Goal: Task Accomplishment & Management: Use online tool/utility

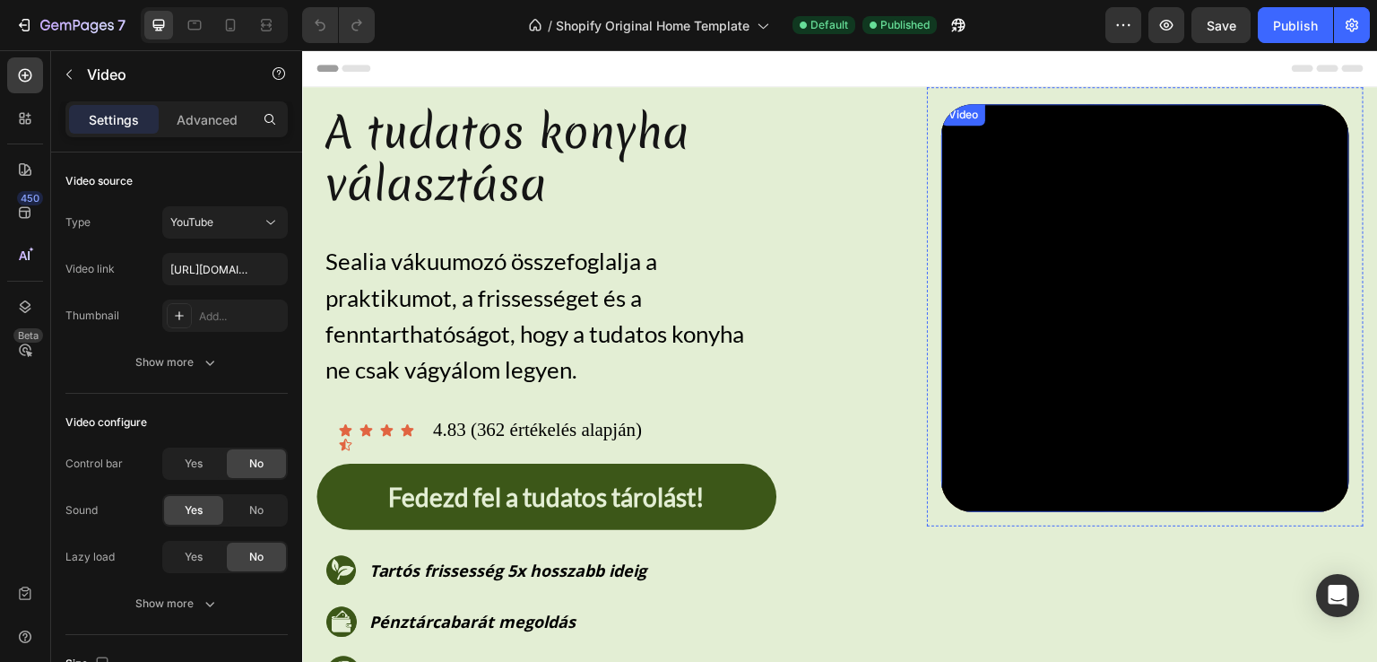
click at [949, 112] on div "Video" at bounding box center [963, 115] width 37 height 16
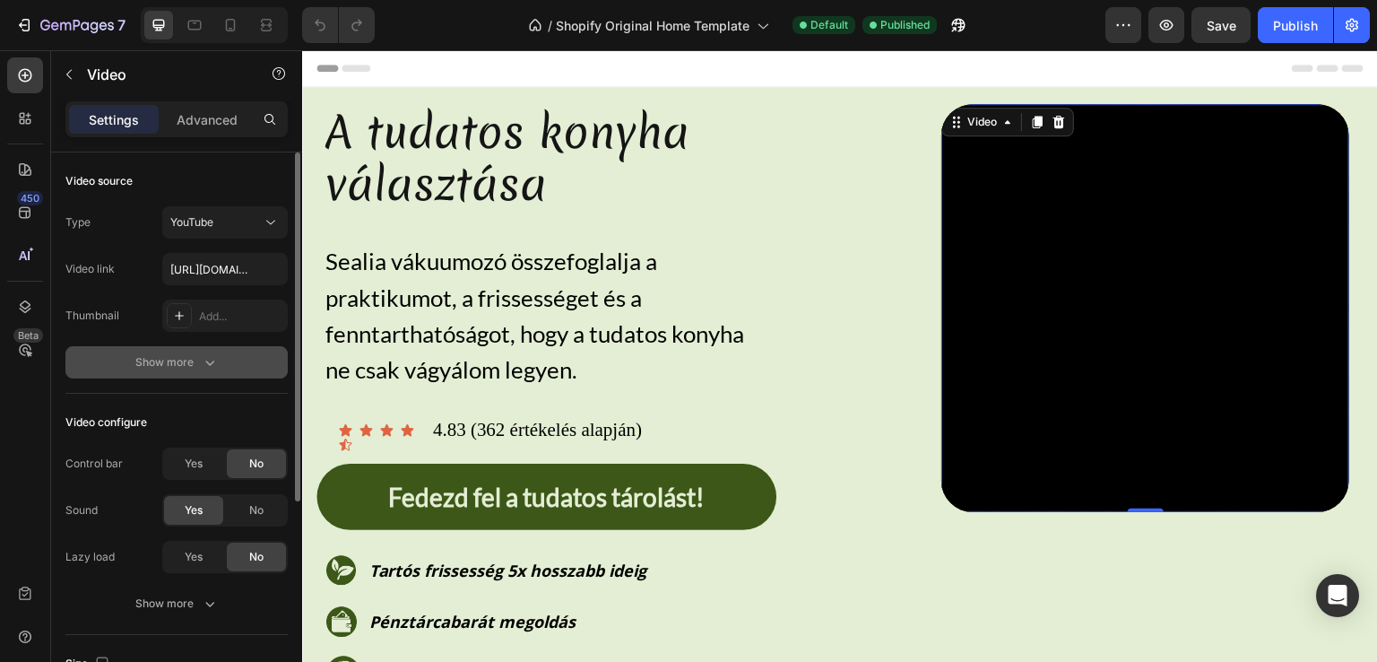
click at [152, 357] on div "Show more" at bounding box center [176, 362] width 83 height 18
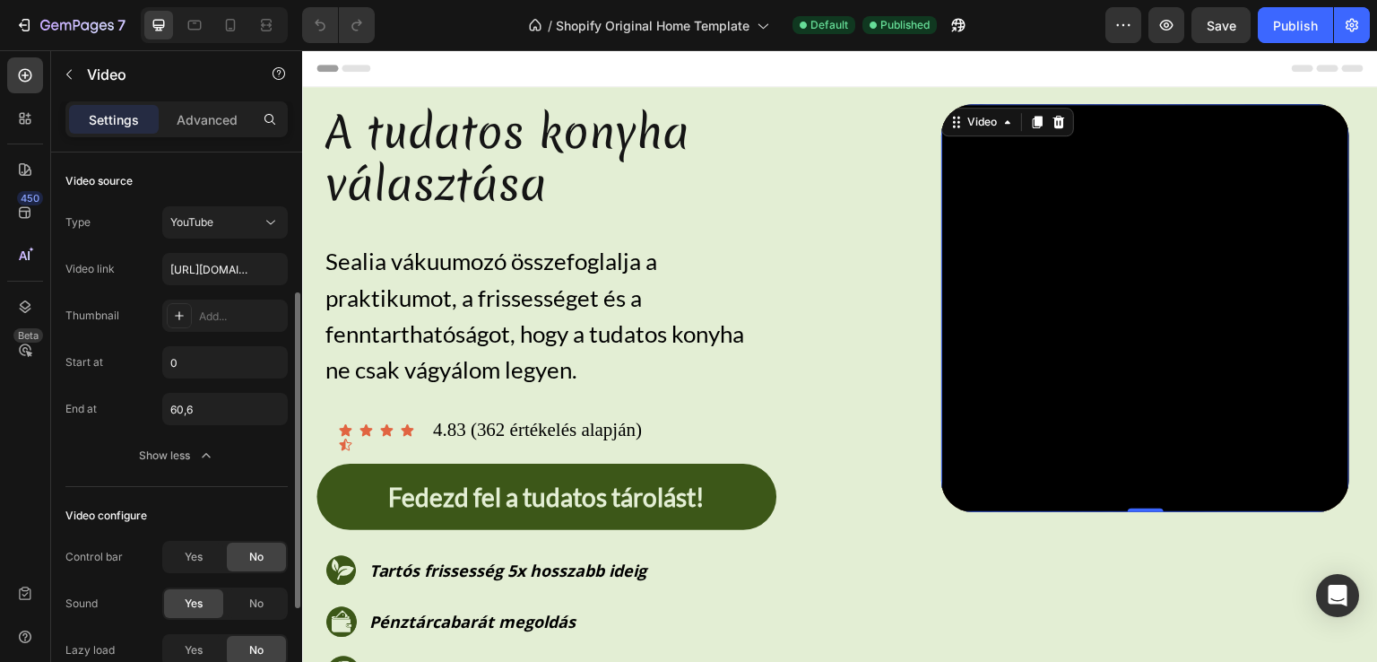
scroll to position [90, 0]
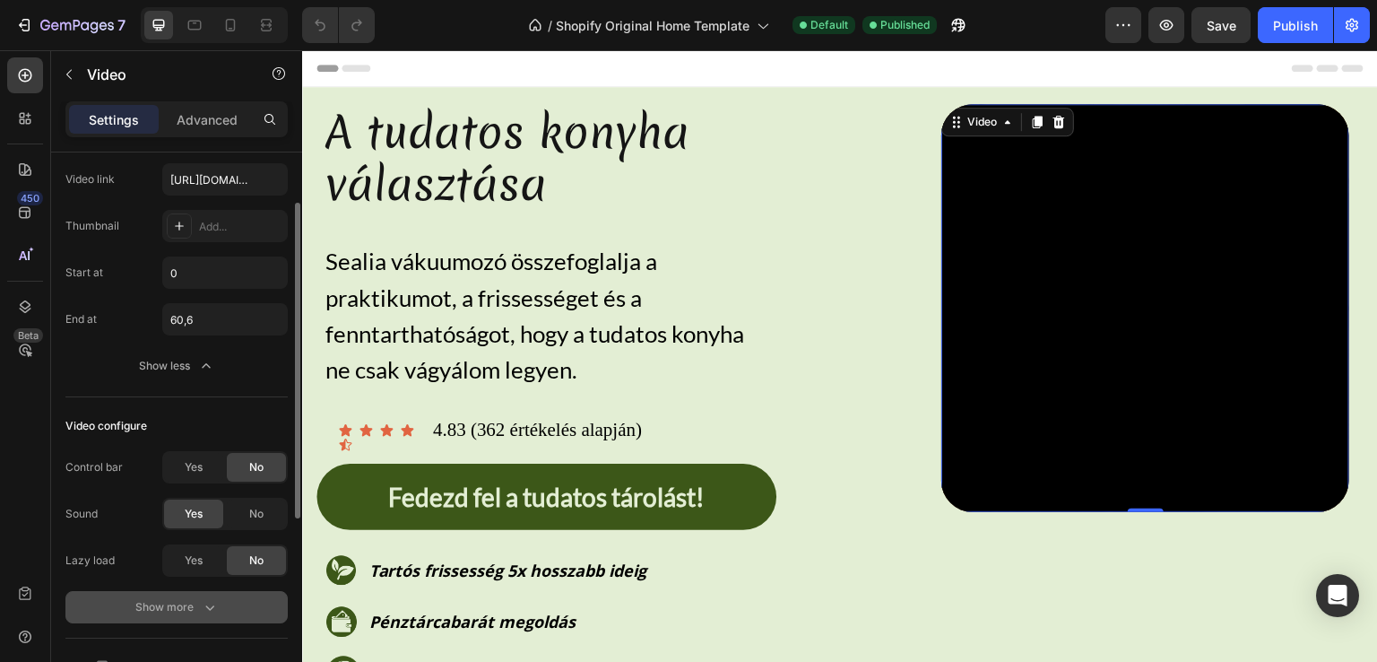
click at [184, 594] on button "Show more" at bounding box center [176, 607] width 222 height 32
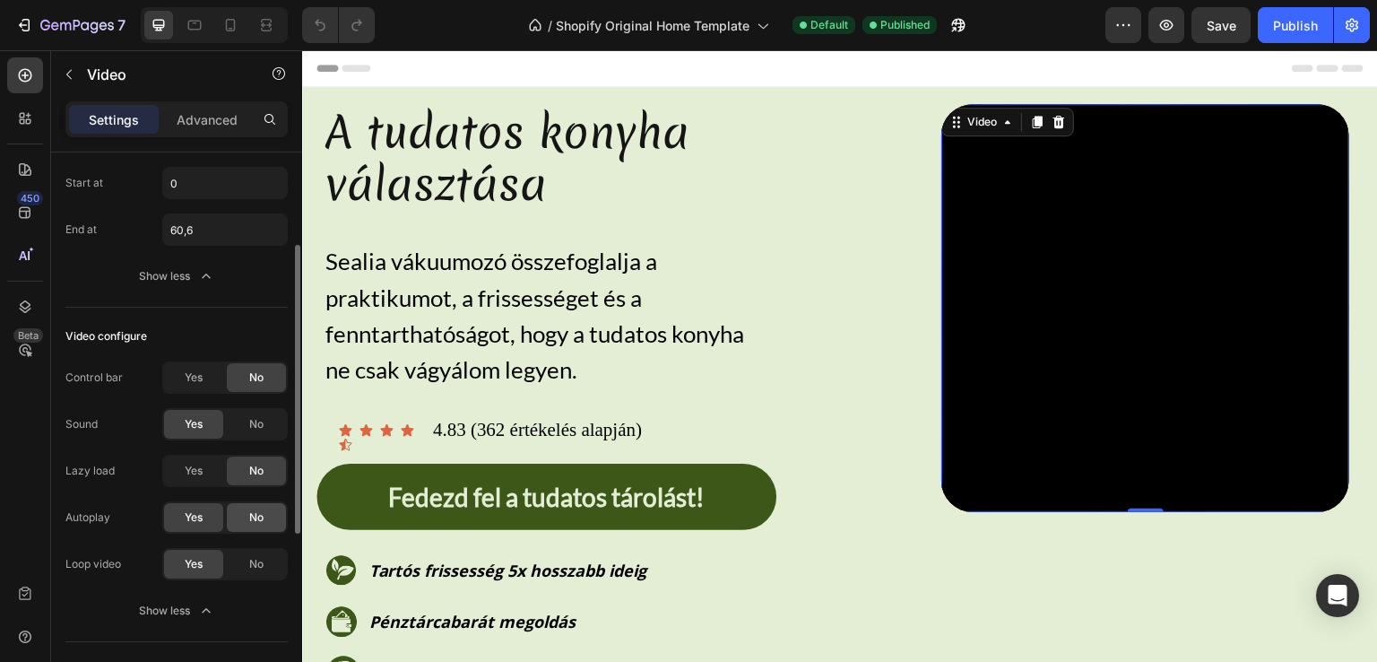
click at [256, 518] on span "No" at bounding box center [256, 517] width 14 height 16
click at [200, 471] on span "Yes" at bounding box center [194, 471] width 18 height 16
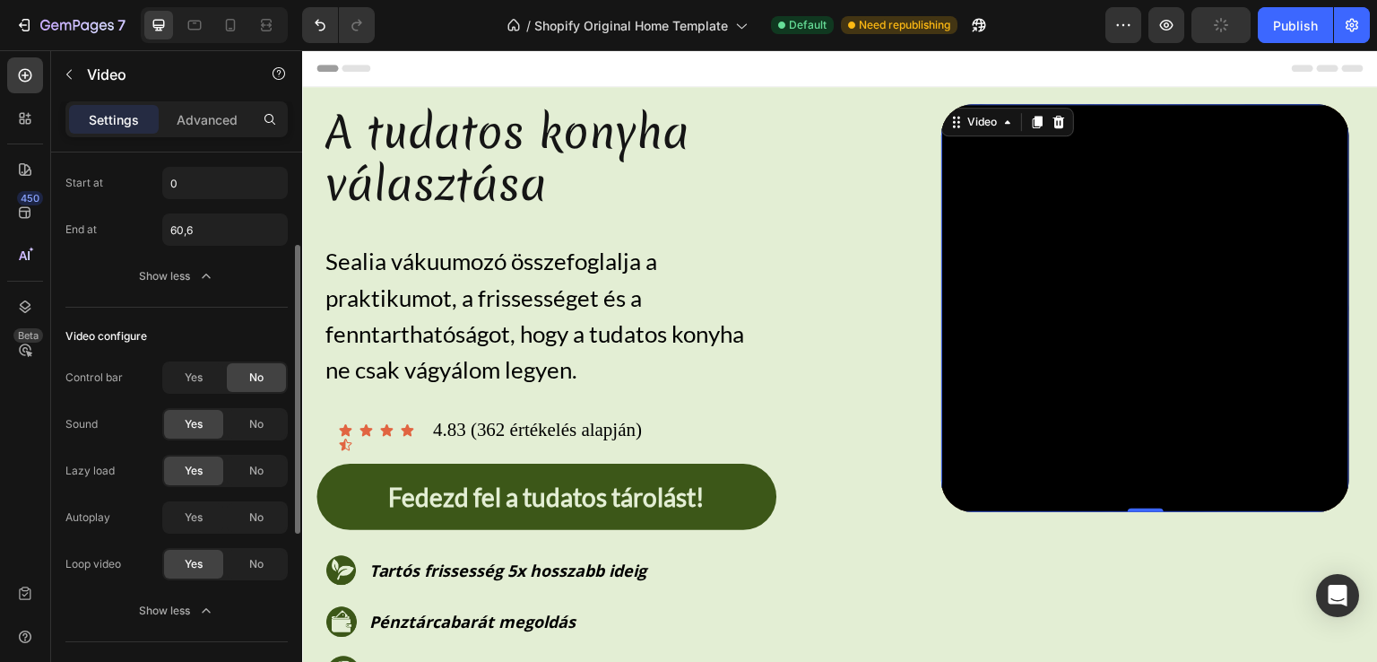
click at [204, 472] on div "Yes" at bounding box center [193, 470] width 59 height 29
click at [240, 471] on div "No" at bounding box center [256, 470] width 59 height 29
click at [180, 379] on div "Yes" at bounding box center [193, 377] width 59 height 29
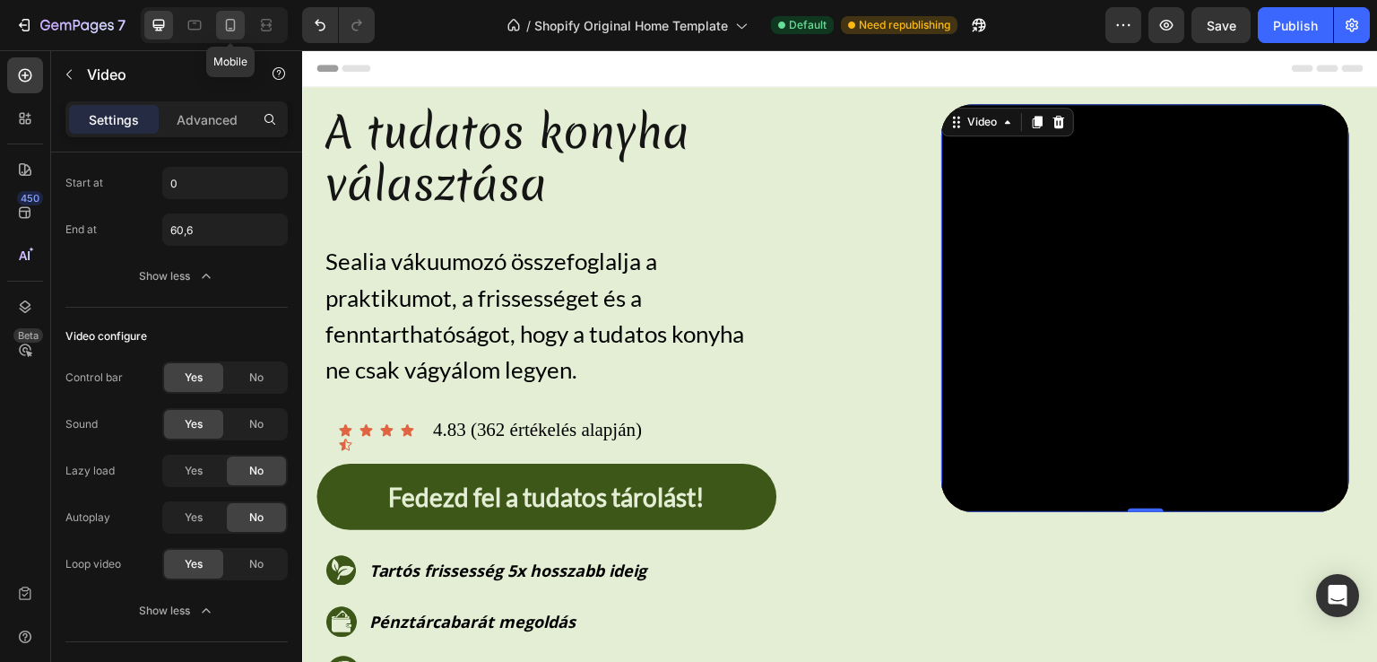
click at [232, 22] on icon at bounding box center [230, 25] width 18 height 18
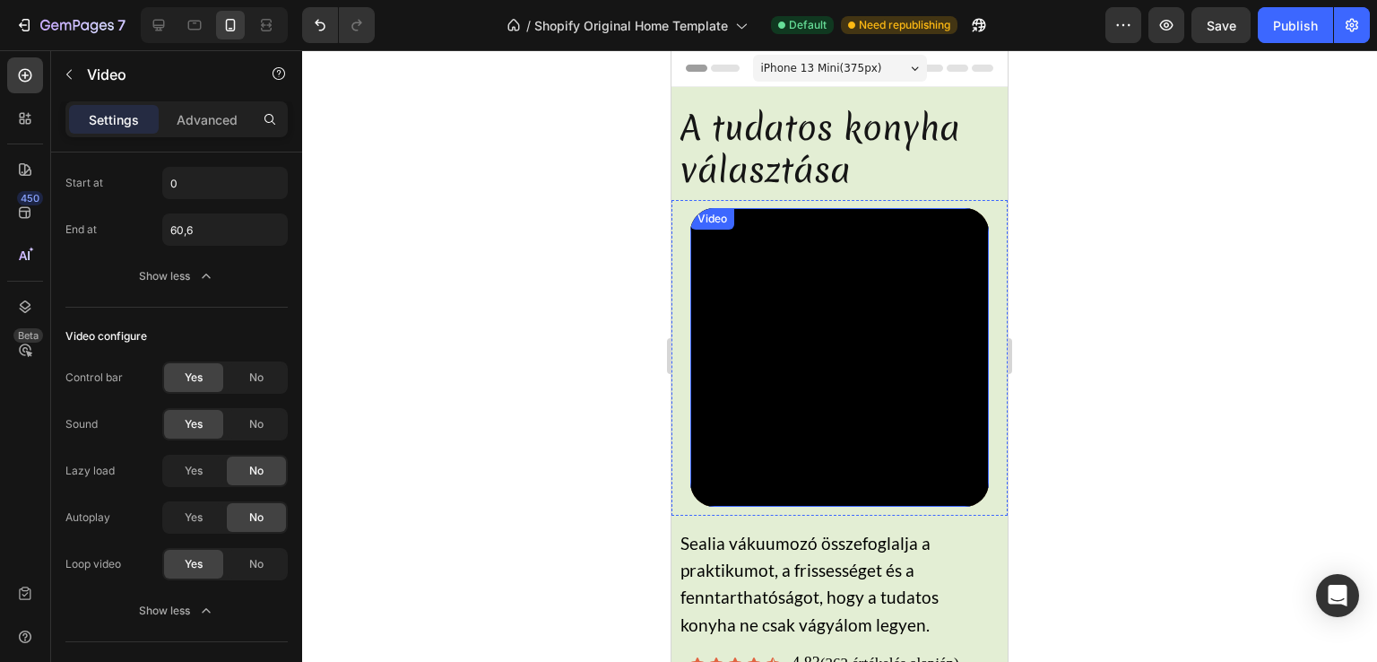
click at [713, 218] on div "Video" at bounding box center [712, 219] width 37 height 16
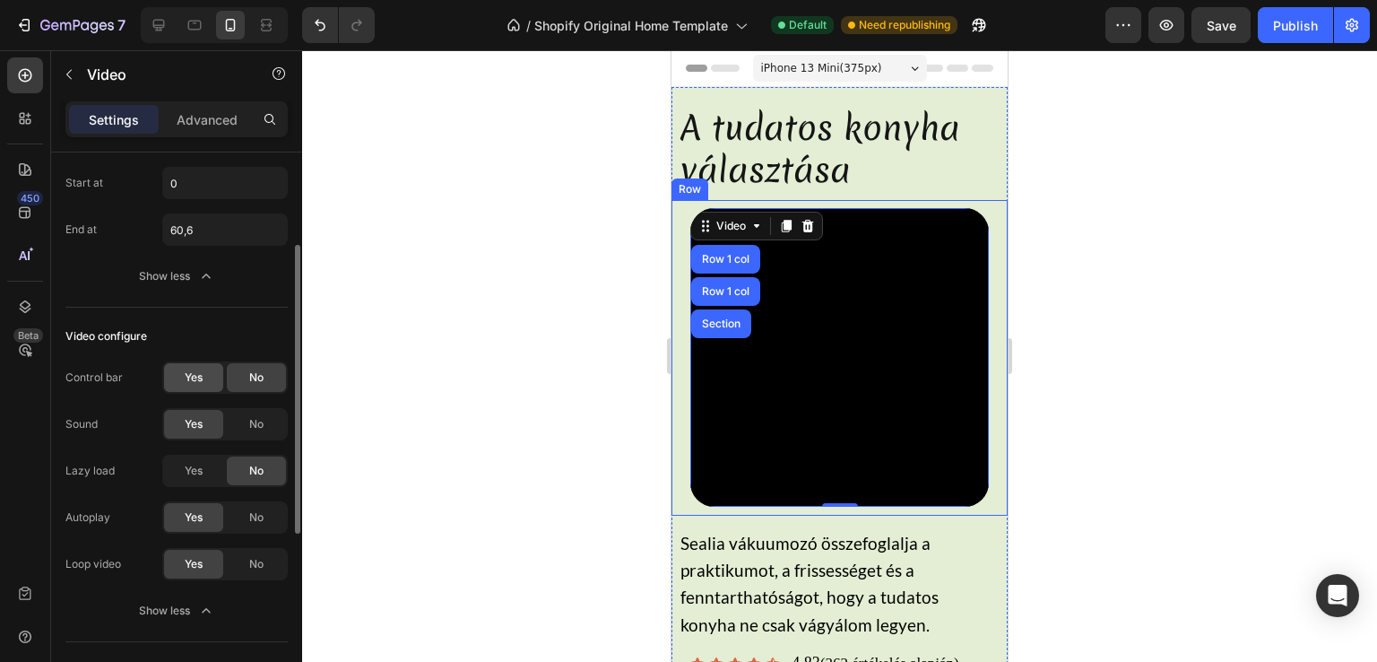
click at [194, 368] on div "Yes" at bounding box center [193, 377] width 59 height 29
click at [243, 522] on div "No" at bounding box center [256, 517] width 59 height 29
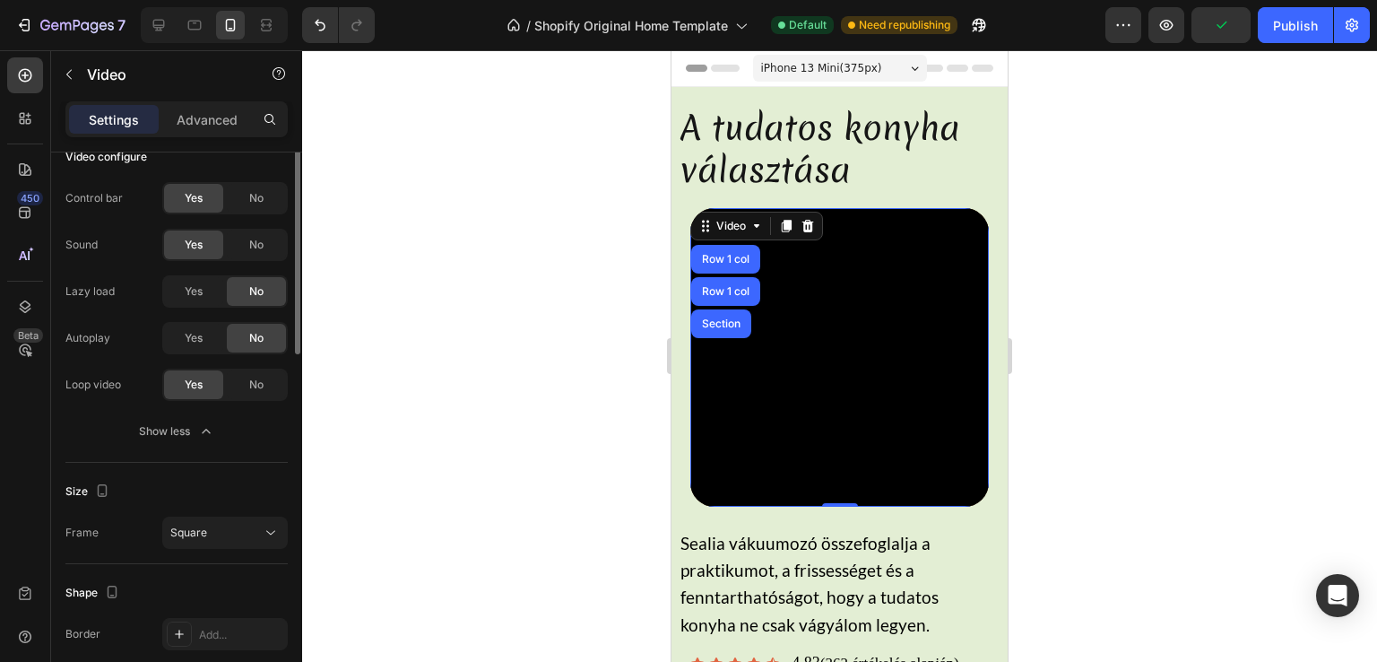
scroll to position [90, 0]
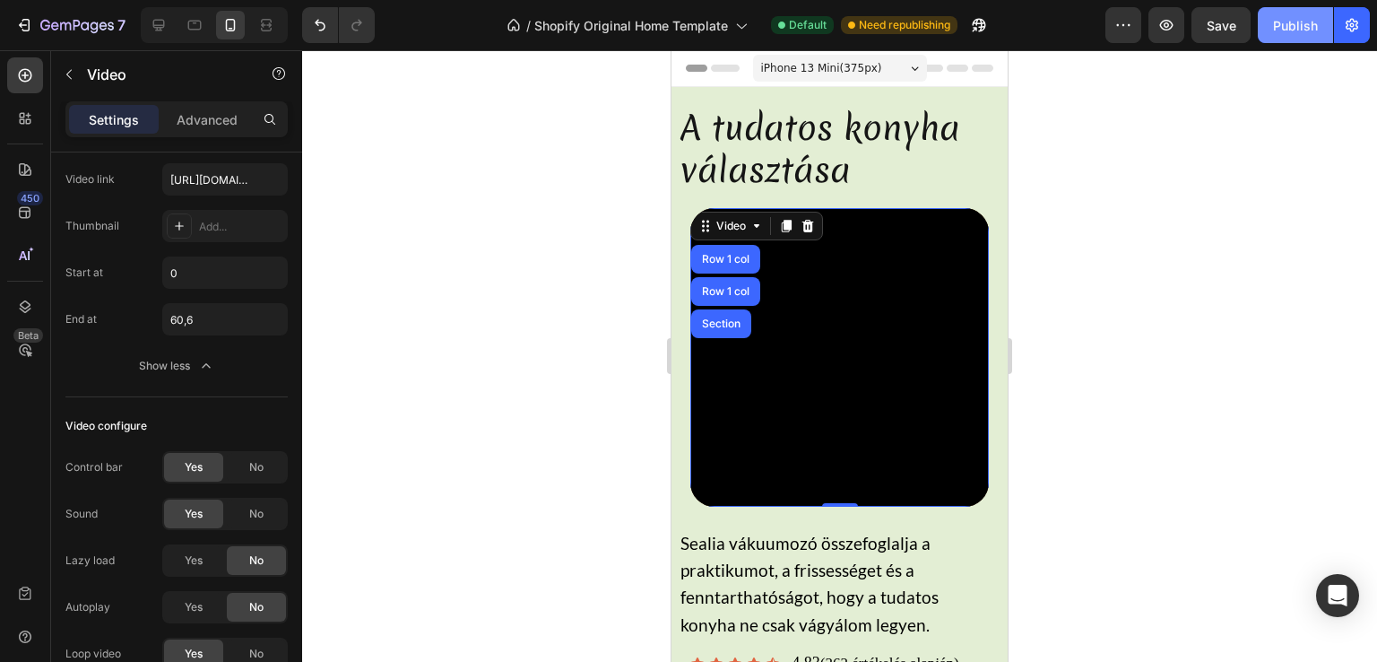
click at [1284, 35] on button "Publish" at bounding box center [1295, 25] width 75 height 36
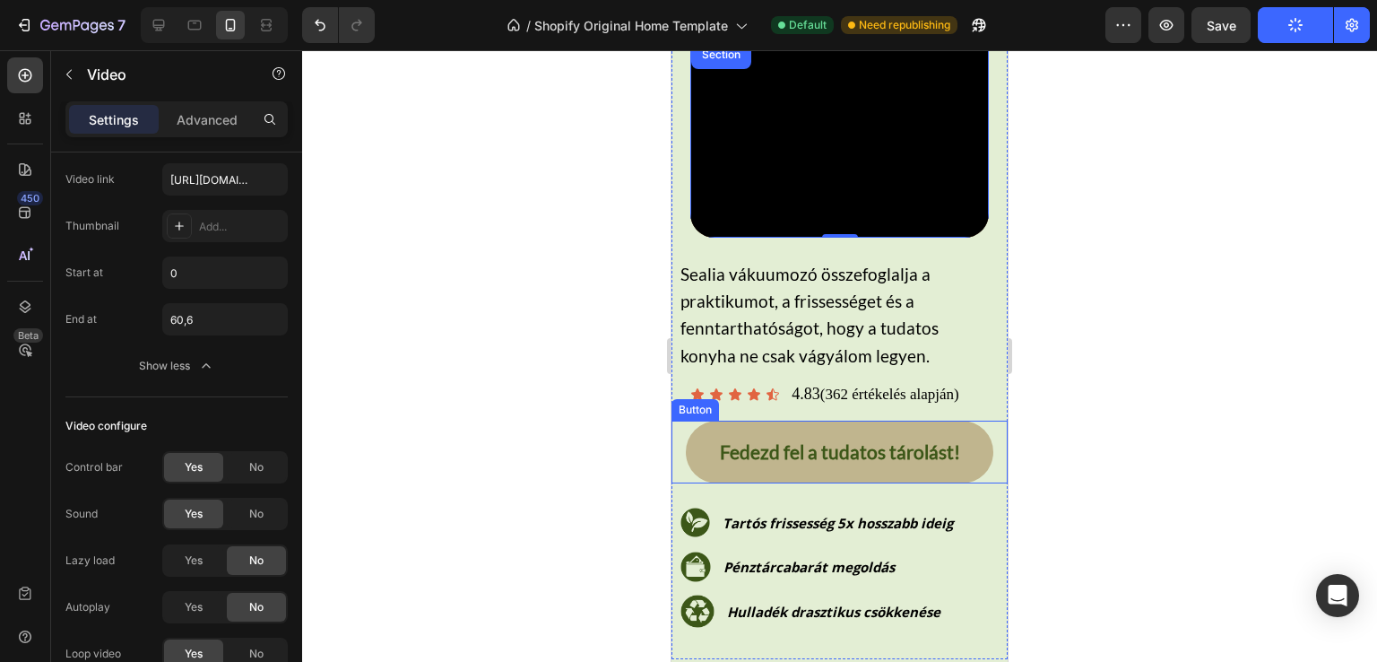
scroll to position [448, 0]
